Goal: Contribute content

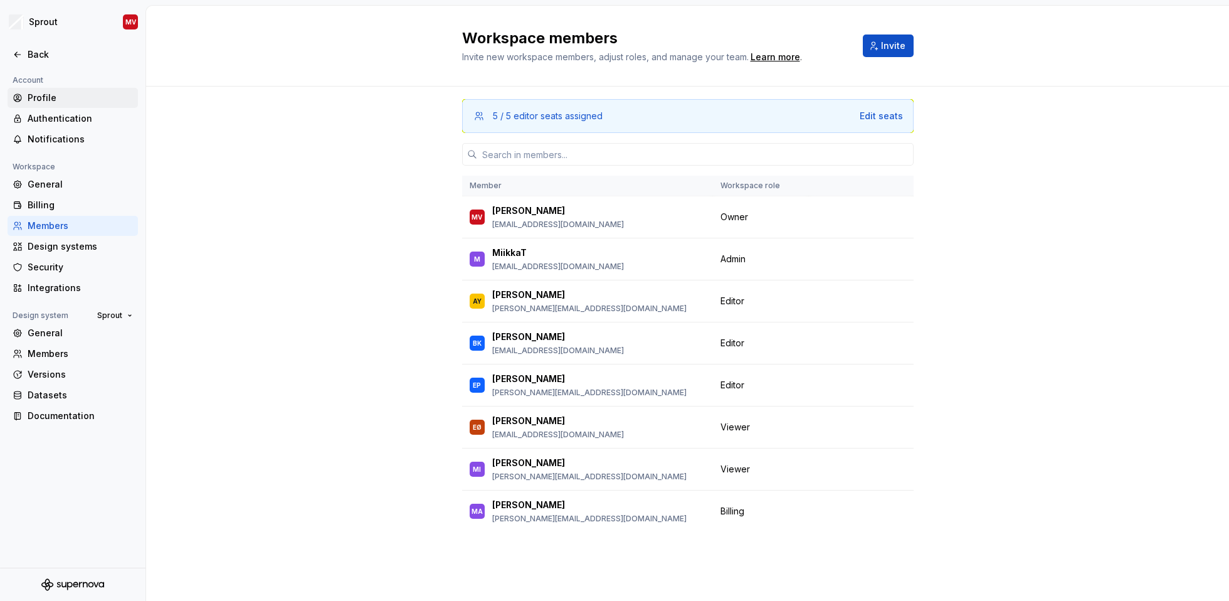
click at [35, 99] on div "Profile" at bounding box center [80, 98] width 105 height 13
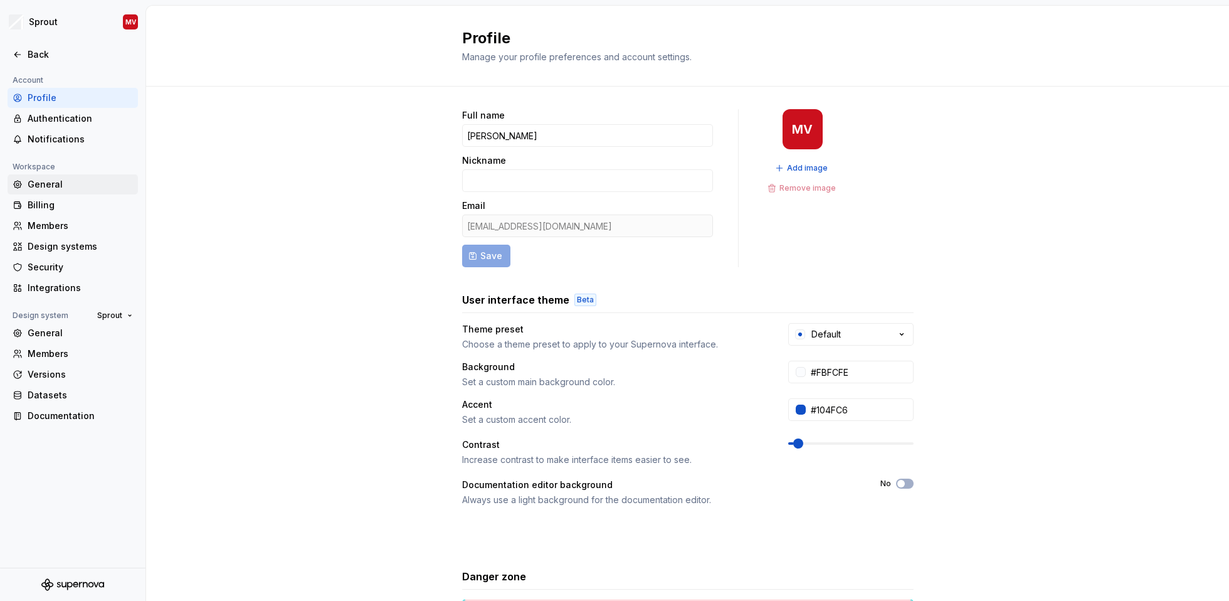
click at [51, 182] on div "General" at bounding box center [80, 184] width 105 height 13
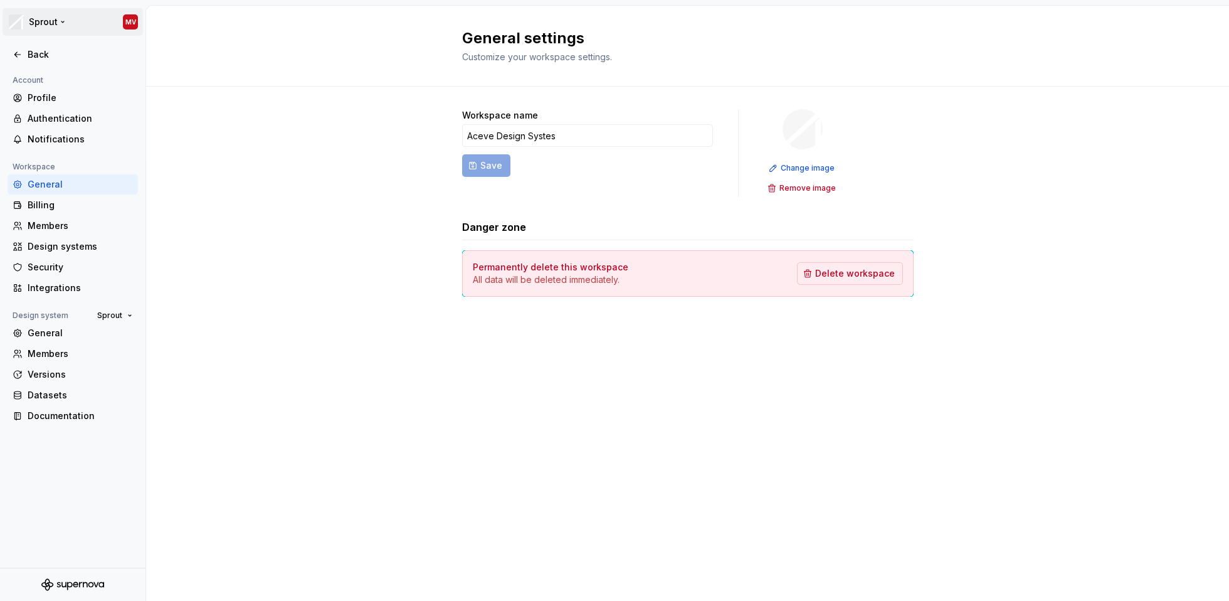
click at [122, 21] on html "Sprout MV Back Account Profile Authentication Notifications Workspace General B…" at bounding box center [614, 300] width 1229 height 601
click at [83, 24] on html "Sprout MV Back Account Profile Authentication Notifications Workspace General B…" at bounding box center [614, 300] width 1229 height 601
click at [78, 26] on html "Sprout MV Back Account Profile Authentication Notifications Workspace General B…" at bounding box center [614, 300] width 1229 height 601
click at [37, 50] on div "Back" at bounding box center [80, 54] width 105 height 13
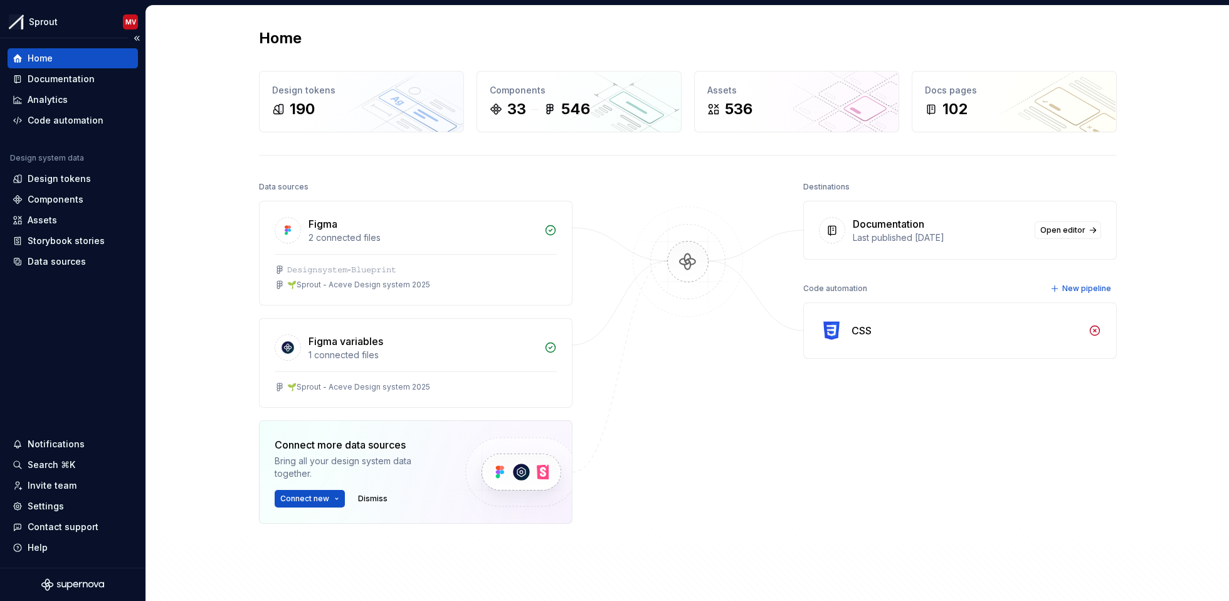
click at [57, 58] on div "Home" at bounding box center [73, 58] width 120 height 13
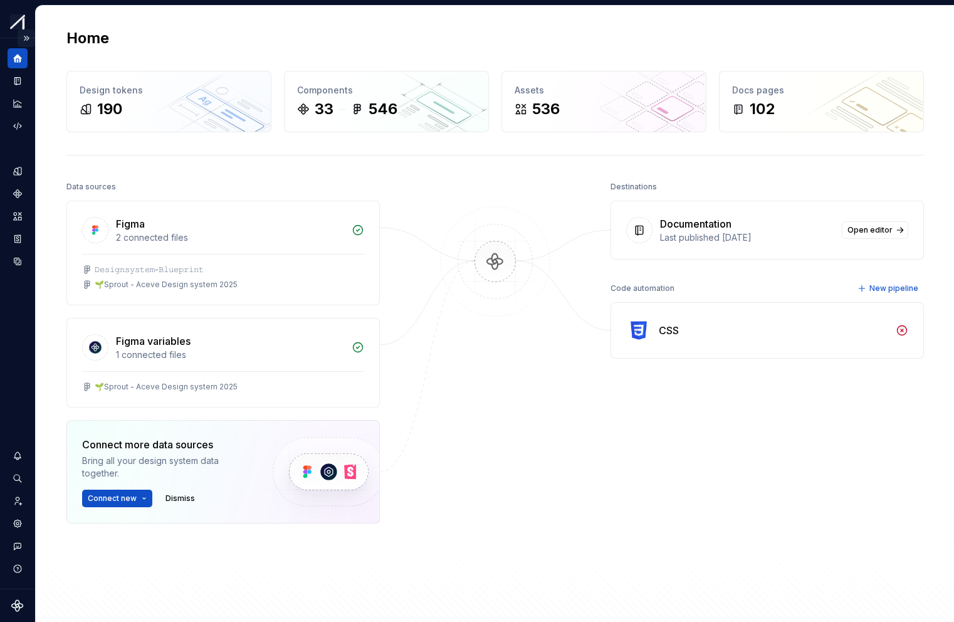
click at [29, 38] on button "Expand sidebar" at bounding box center [27, 38] width 18 height 18
click at [29, 38] on div "Design system data" at bounding box center [17, 313] width 35 height 551
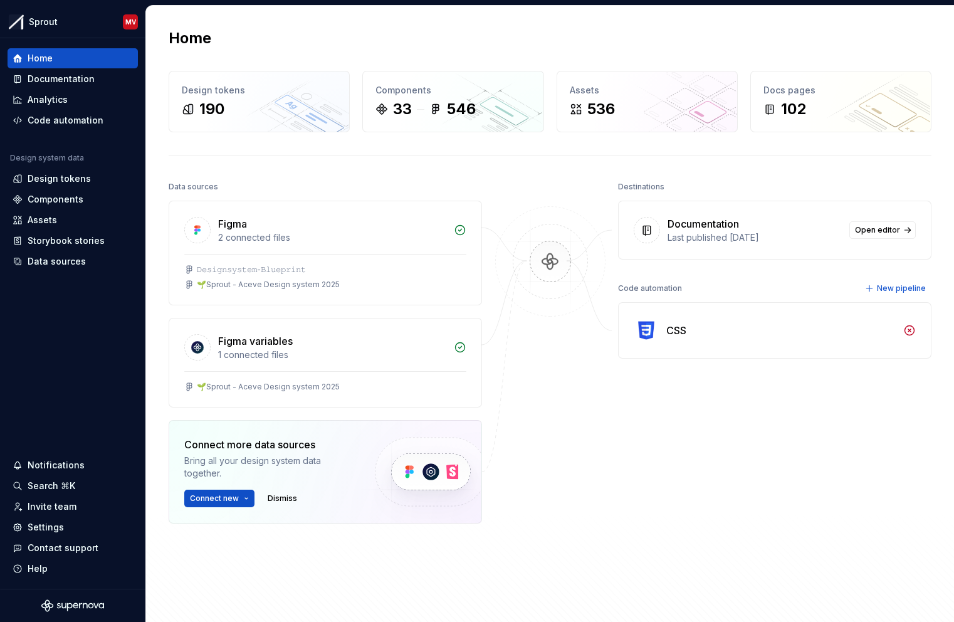
click at [532, 386] on div at bounding box center [550, 382] width 125 height 408
click at [43, 77] on div "Documentation" at bounding box center [61, 79] width 67 height 13
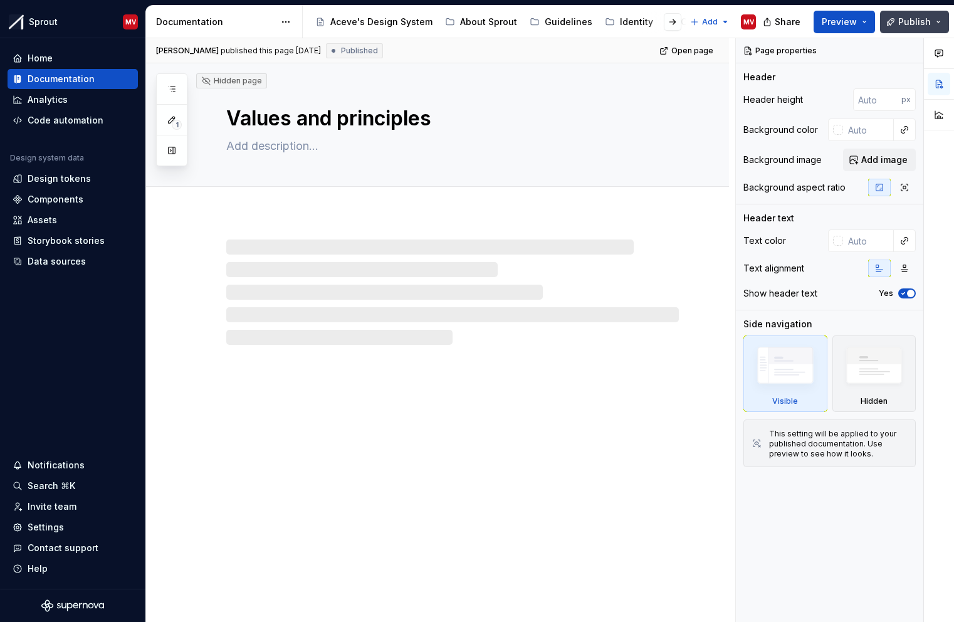
click at [938, 23] on button "Publish" at bounding box center [914, 22] width 69 height 23
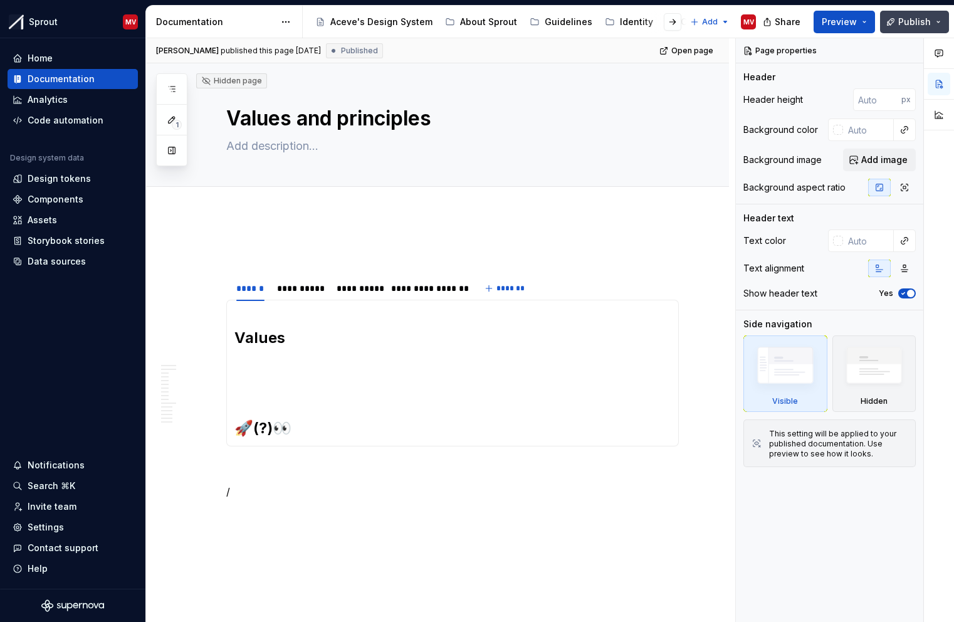
click at [937, 20] on button "Publish" at bounding box center [914, 22] width 69 height 23
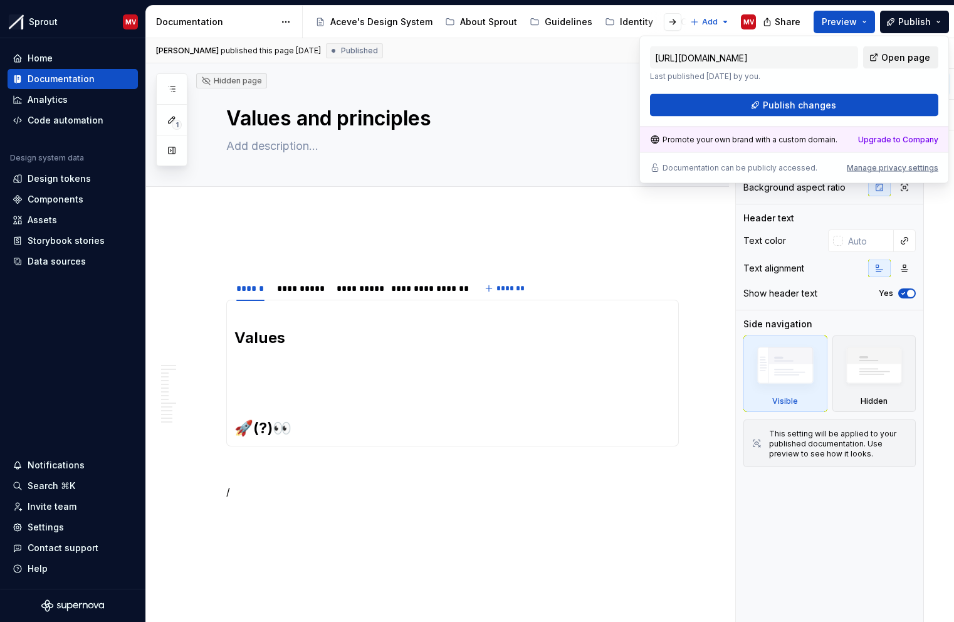
click at [911, 56] on span "Open page" at bounding box center [906, 57] width 49 height 13
click at [484, 212] on div "Add tab" at bounding box center [437, 201] width 583 height 28
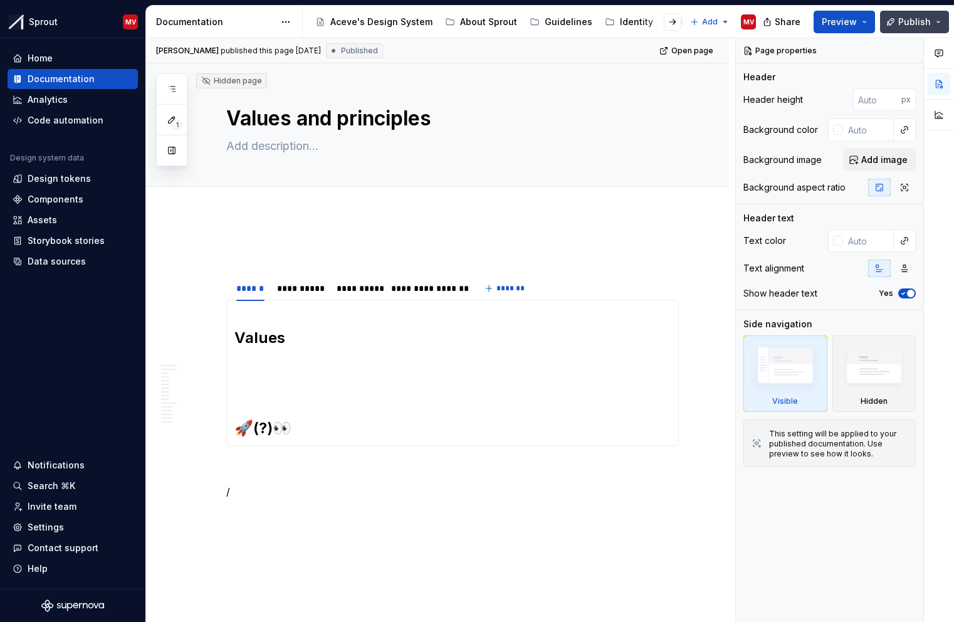
click at [909, 22] on span "Publish" at bounding box center [915, 22] width 33 height 13
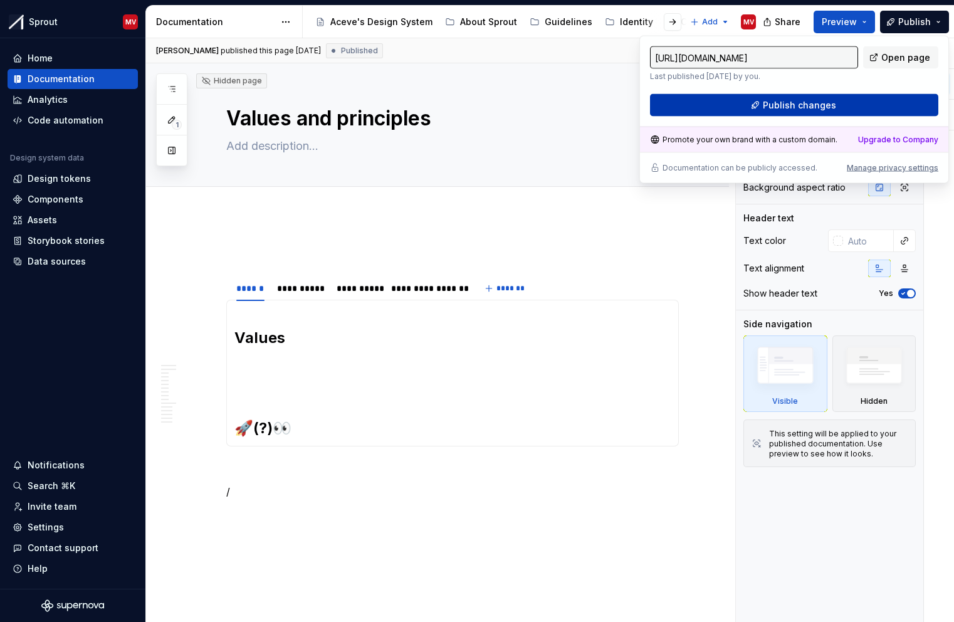
click at [759, 109] on button "Publish changes" at bounding box center [794, 105] width 288 height 23
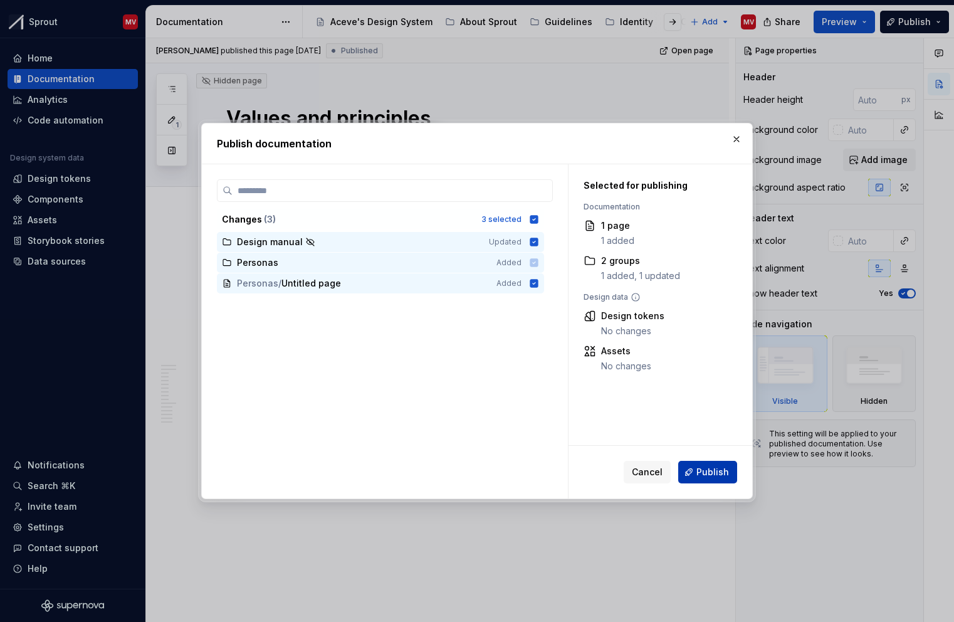
click at [706, 468] on span "Publish" at bounding box center [713, 472] width 33 height 13
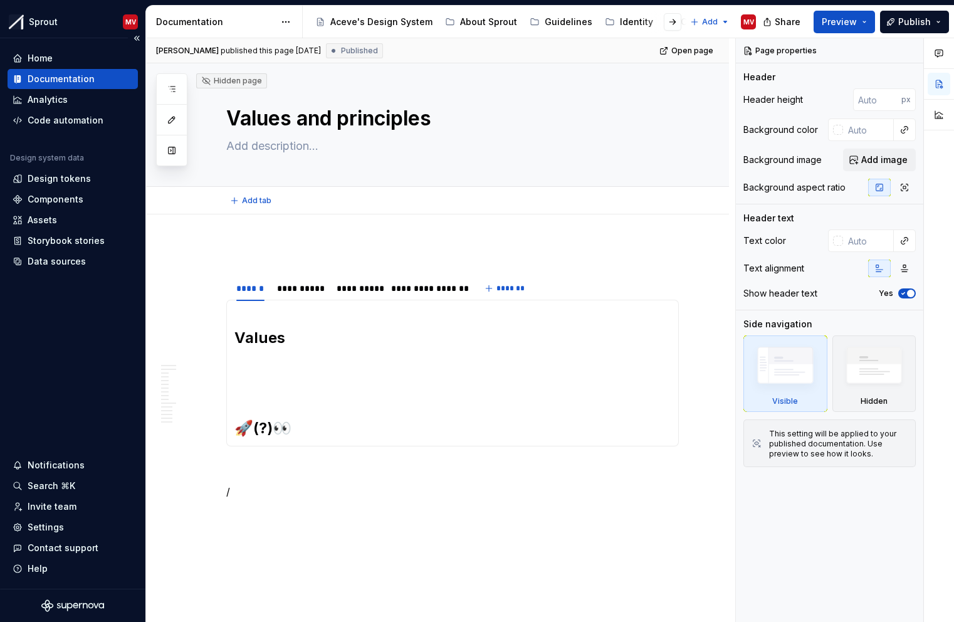
type textarea "*"
click at [46, 61] on div "Home" at bounding box center [40, 58] width 25 height 13
